Goal: Information Seeking & Learning: Learn about a topic

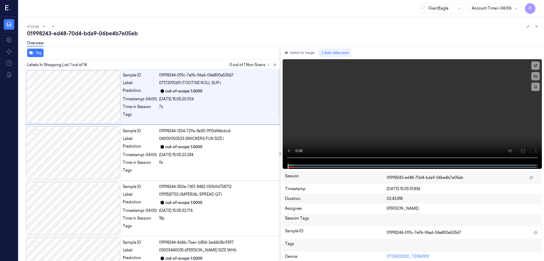
click at [277, 64] on icon at bounding box center [275, 65] width 4 height 4
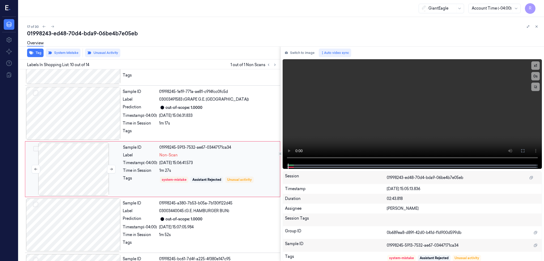
scroll to position [433, 0]
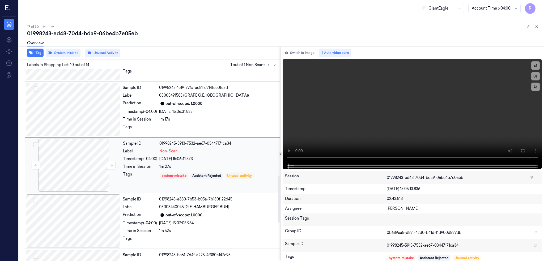
click at [79, 164] on div at bounding box center [73, 165] width 94 height 53
click at [83, 175] on div at bounding box center [73, 165] width 94 height 53
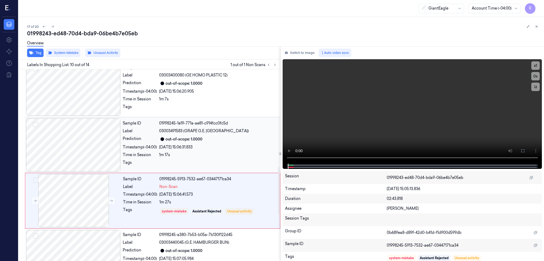
click at [93, 146] on div at bounding box center [73, 144] width 94 height 53
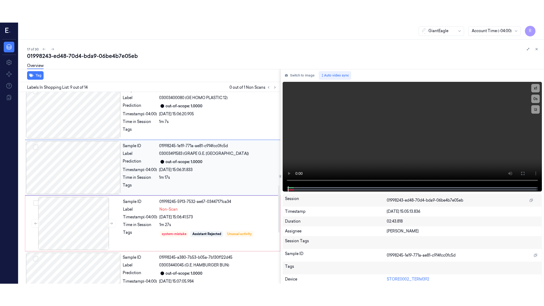
scroll to position [377, 0]
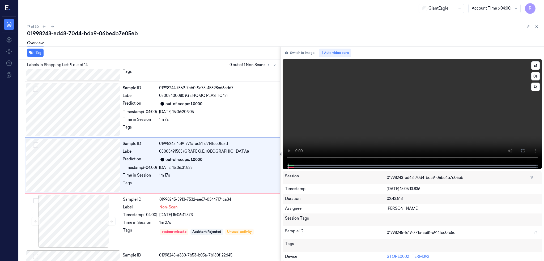
click at [527, 153] on button at bounding box center [522, 151] width 8 height 8
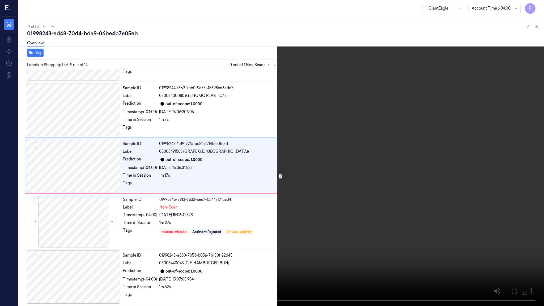
click at [234, 226] on video at bounding box center [272, 153] width 544 height 306
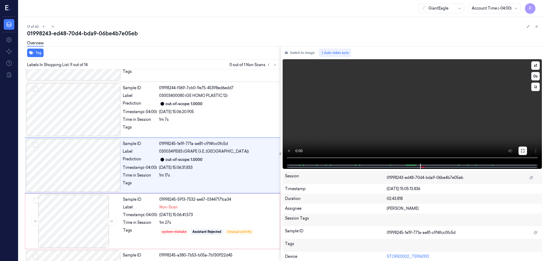
click at [527, 151] on button at bounding box center [522, 151] width 8 height 8
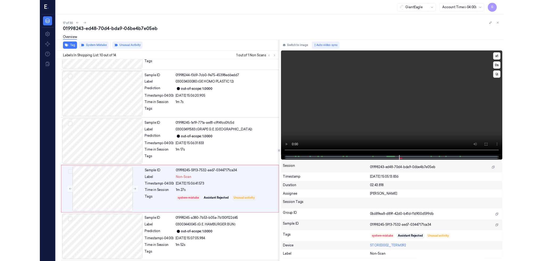
scroll to position [411, 0]
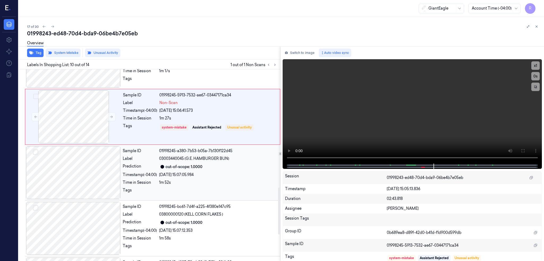
click at [98, 159] on div at bounding box center [73, 172] width 94 height 53
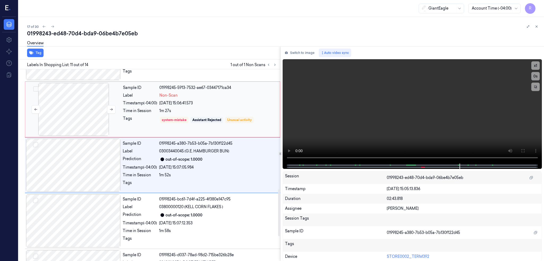
click at [64, 96] on div at bounding box center [73, 109] width 94 height 53
